Goal: Task Accomplishment & Management: Use online tool/utility

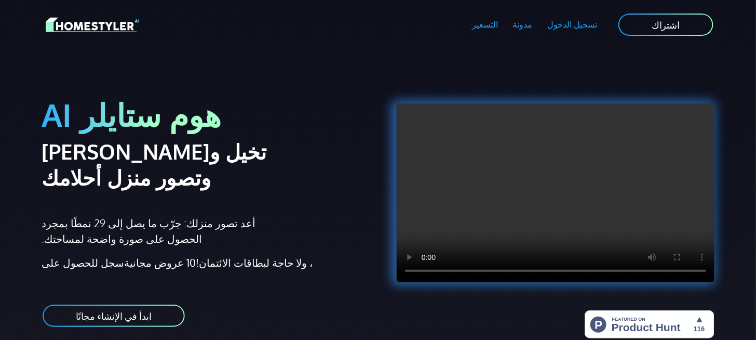
click at [588, 25] on font "تسجيل الدخول" at bounding box center [573, 24] width 50 height 10
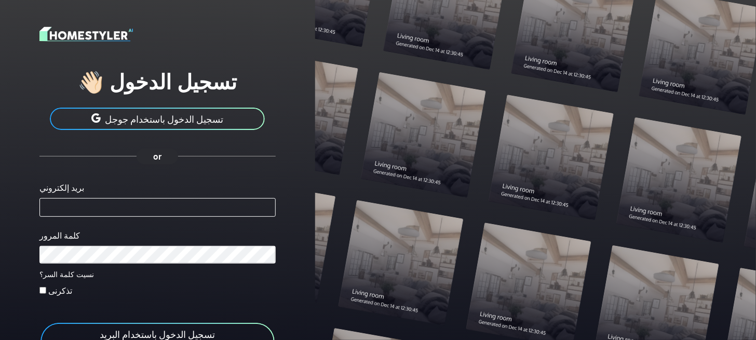
click at [160, 115] on font "تسجيل الدخول باستخدام جوجل" at bounding box center [164, 118] width 118 height 11
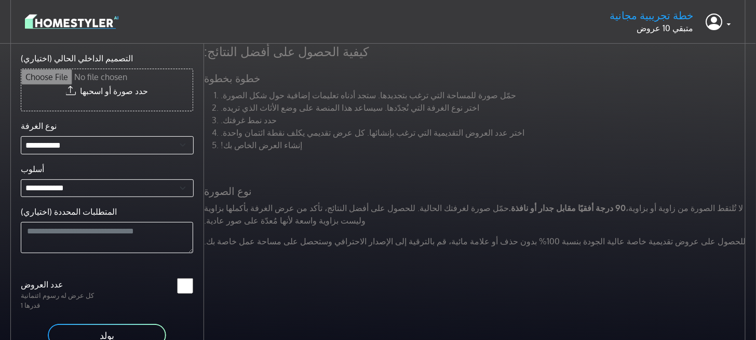
click at [603, 105] on li "اختر نوع الغرفة التي نُجدّدها. سيساعد هذا المنصة على وضع الأثاث الذي تريده." at bounding box center [485, 107] width 528 height 12
click at [299, 14] on div "خطة تجريبية مجانية متبقي 10 عروض حساب تعريفي تسجيل الخروج" at bounding box center [378, 21] width 706 height 26
